Goal: Check status: Check status

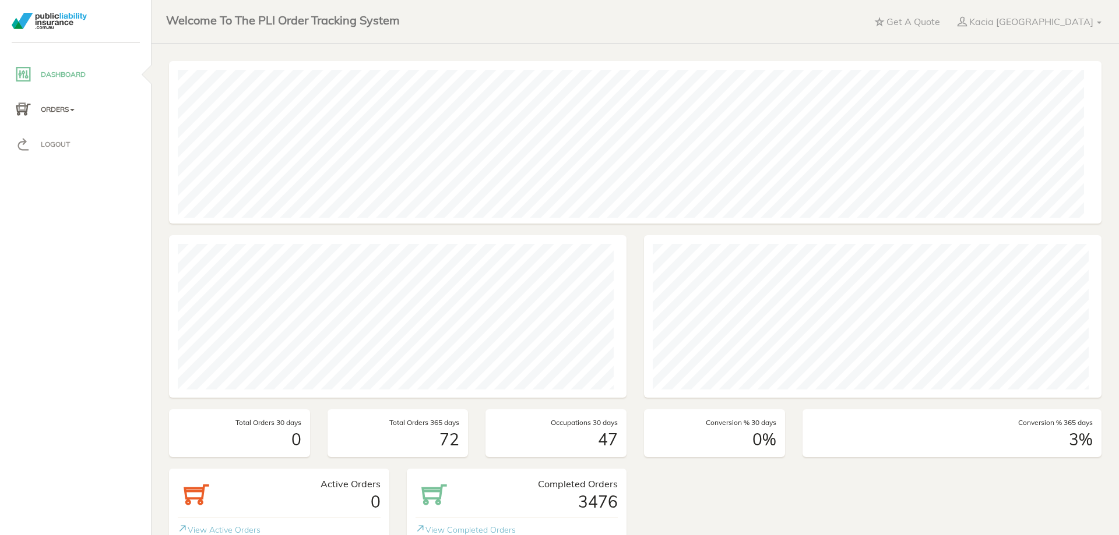
scroll to position [163, 923]
click at [47, 110] on p "Orders" at bounding box center [76, 109] width 122 height 17
click at [48, 158] on span "Active Orders" at bounding box center [54, 153] width 51 height 10
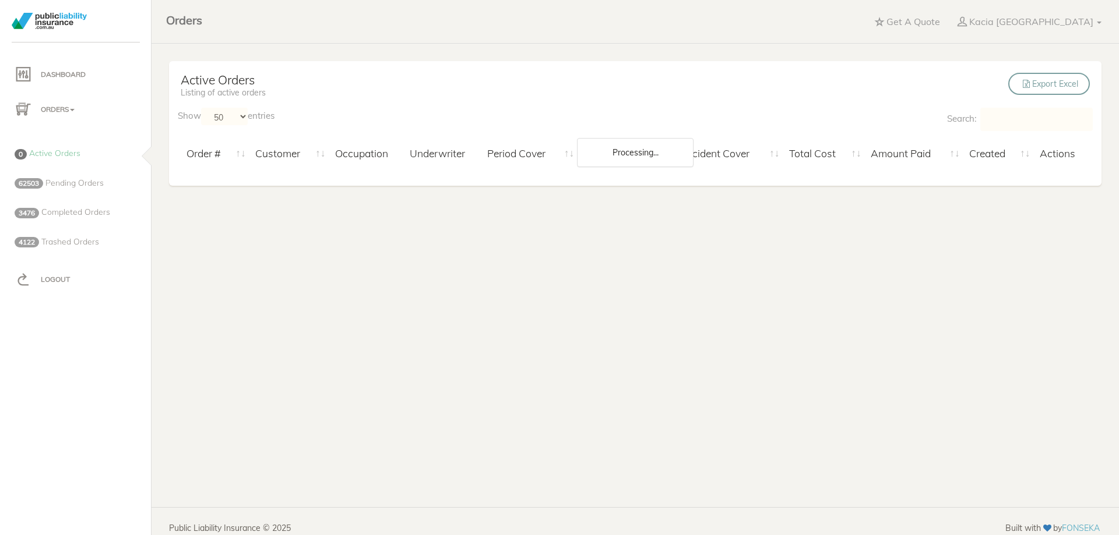
select select "50"
click at [58, 184] on span "Pending Orders" at bounding box center [74, 183] width 58 height 10
select select "50"
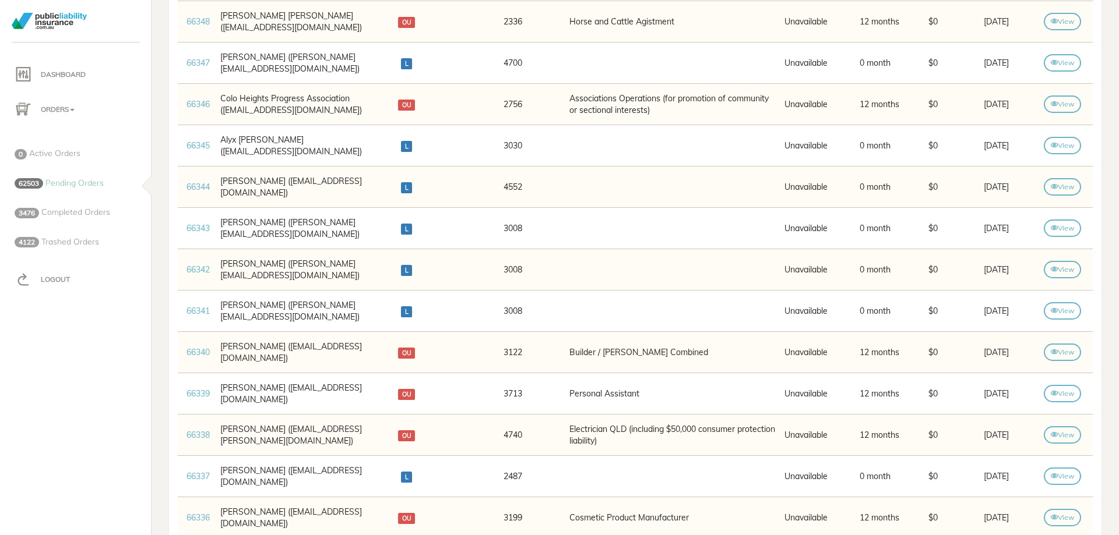
scroll to position [583, 0]
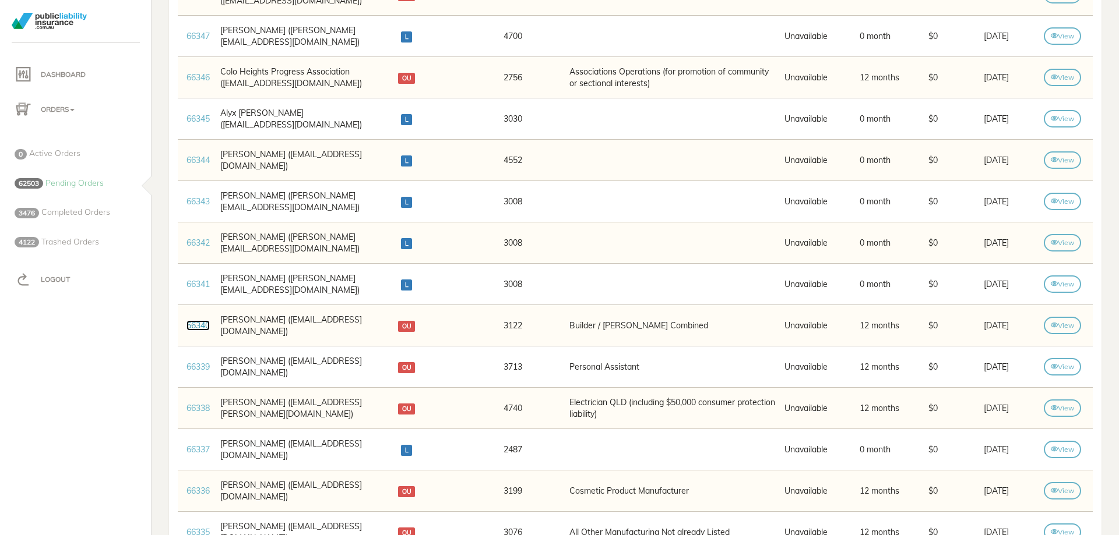
click at [210, 325] on link "66340" at bounding box center [197, 325] width 23 height 10
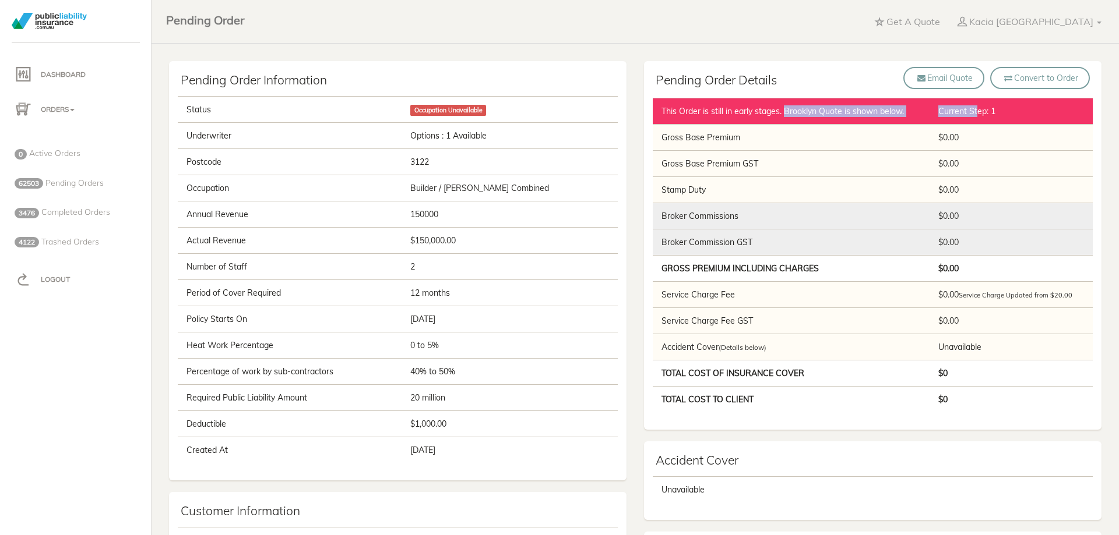
drag, startPoint x: 782, startPoint y: 111, endPoint x: 1001, endPoint y: 117, distance: 219.1
click at [971, 115] on tr "This Order is still in early stages. Brooklyn Quote is shown below. Current Ste…" at bounding box center [872, 111] width 440 height 26
click at [1021, 117] on td "Current Step: 1" at bounding box center [1011, 111] width 161 height 26
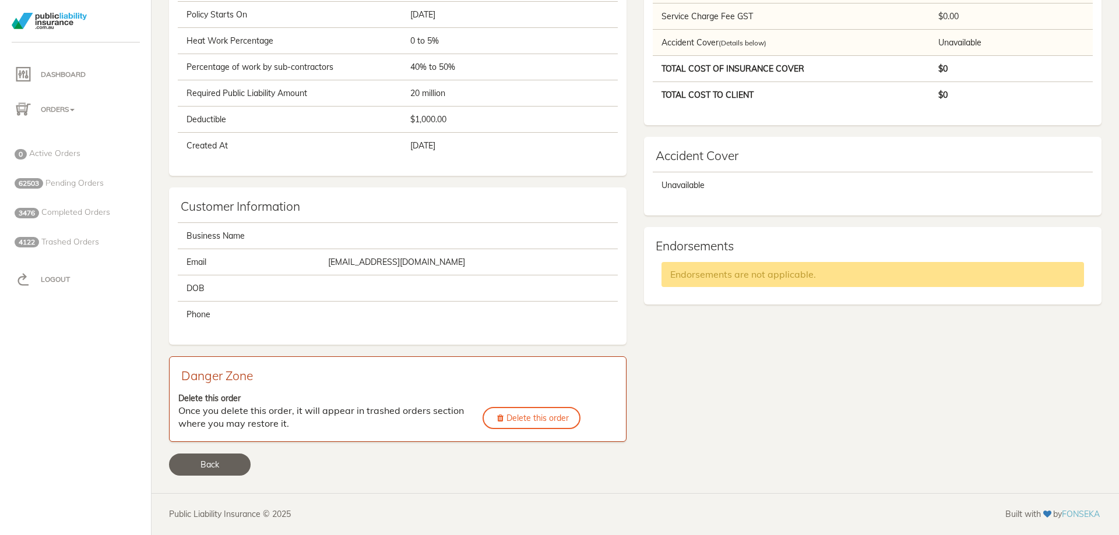
scroll to position [306, 0]
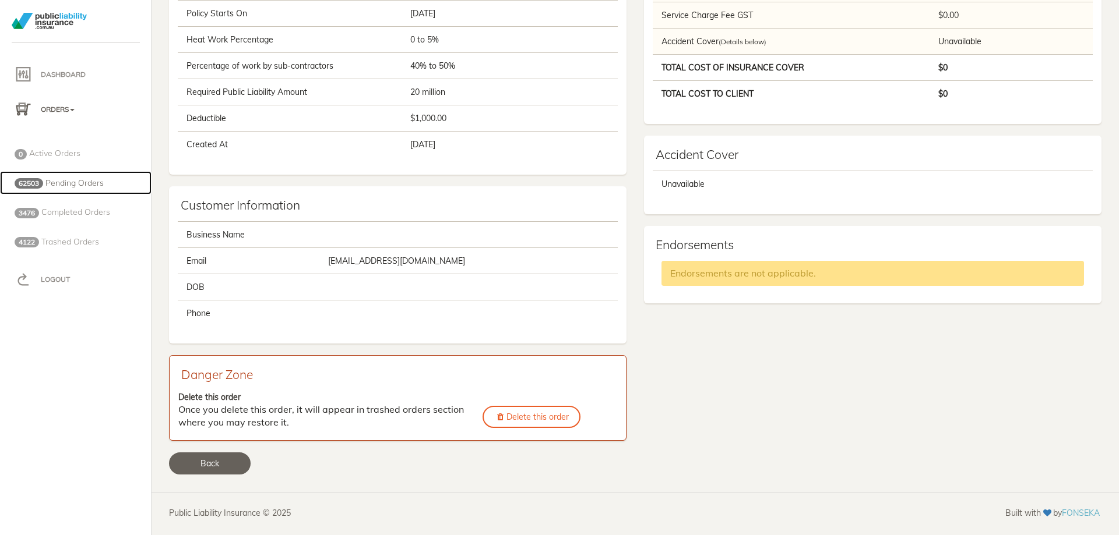
click at [41, 178] on span "62503" at bounding box center [29, 183] width 29 height 10
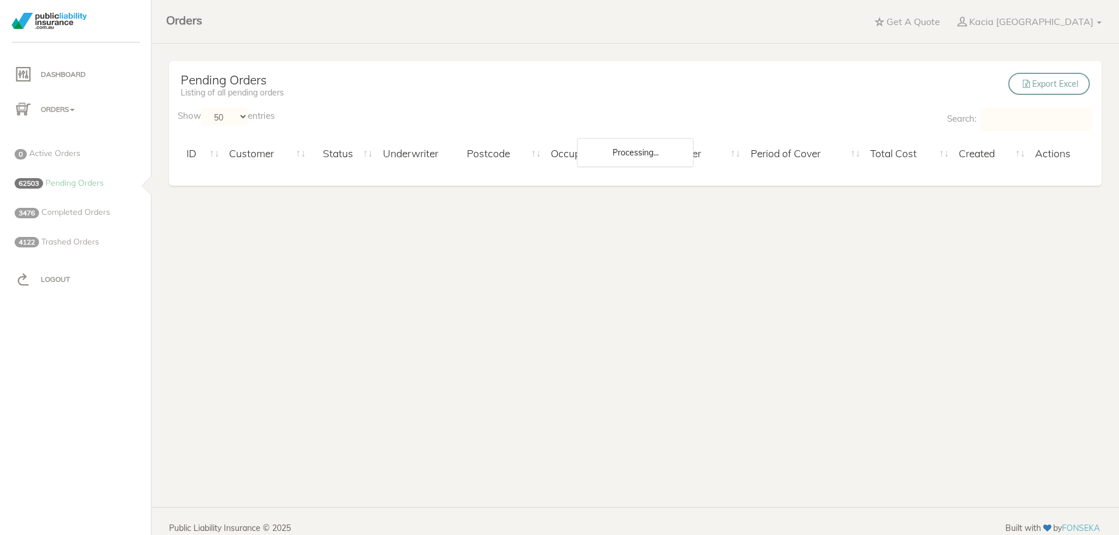
select select "50"
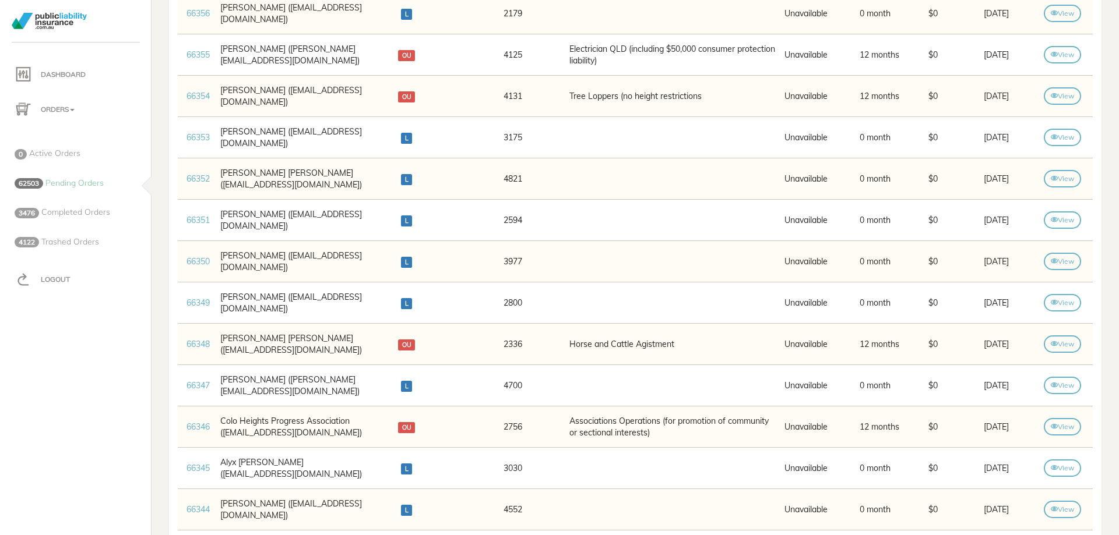
scroll to position [291, 0]
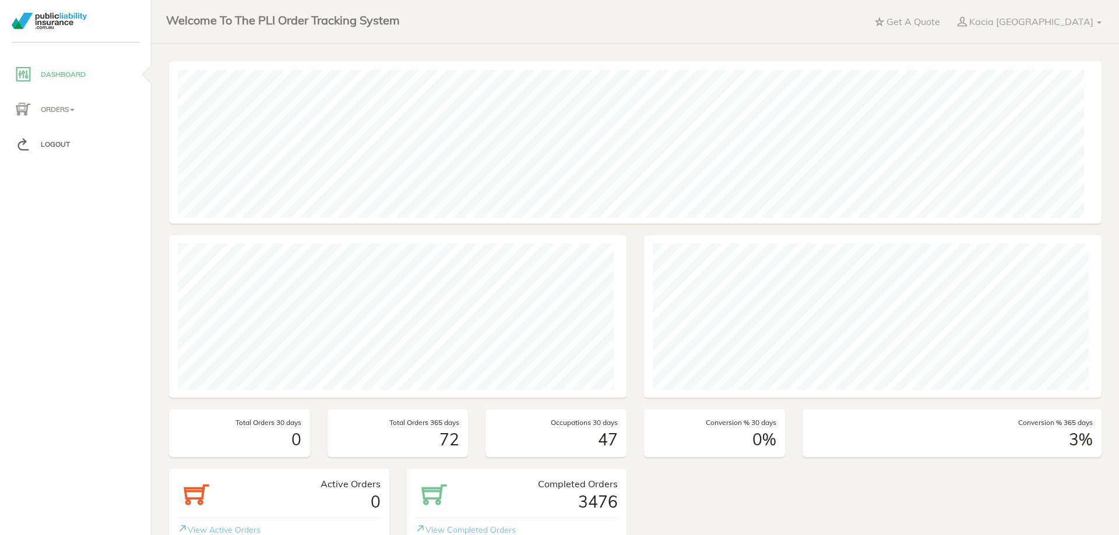
scroll to position [163, 923]
click at [59, 109] on p "Orders" at bounding box center [76, 109] width 122 height 17
